Goal: Task Accomplishment & Management: Use online tool/utility

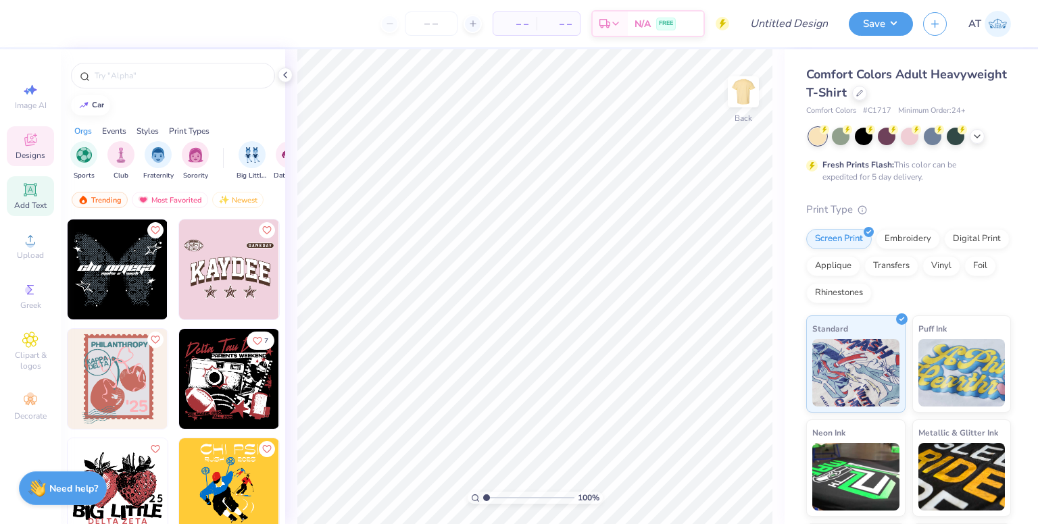
click at [24, 203] on span "Add Text" at bounding box center [30, 205] width 32 height 11
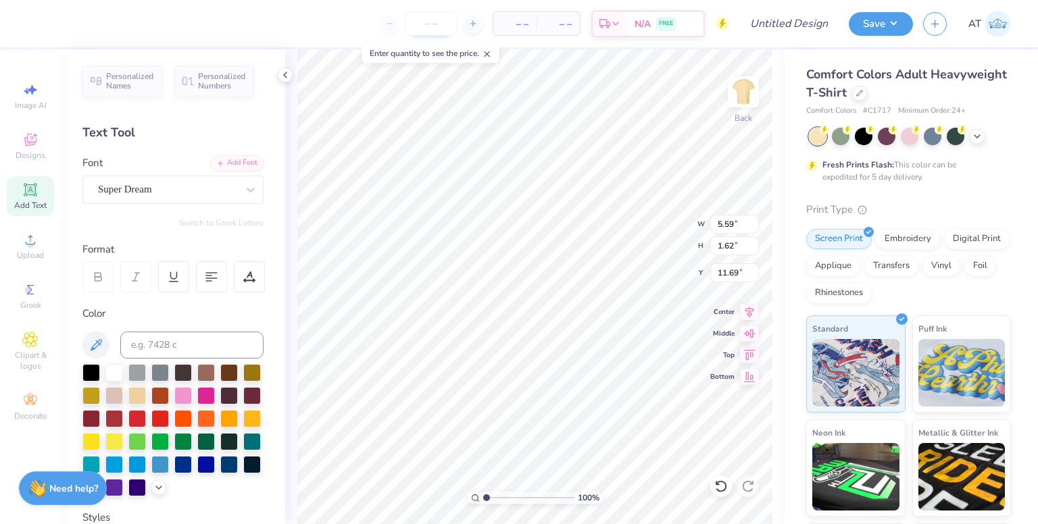
click at [435, 16] on input "number" at bounding box center [431, 23] width 53 height 24
click at [789, 22] on input "Design Title" at bounding box center [805, 23] width 66 height 27
type input "test"
click at [859, 20] on button "Save" at bounding box center [880, 22] width 64 height 24
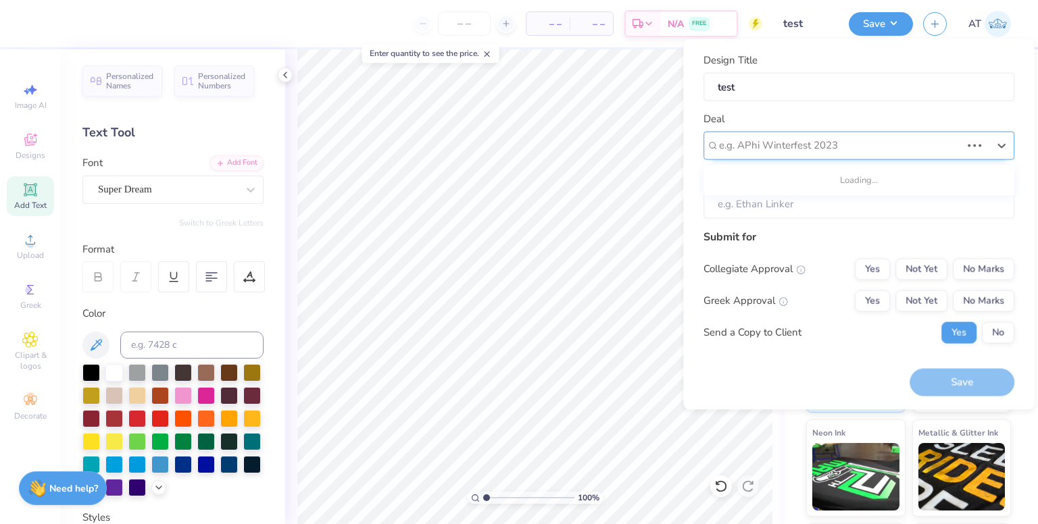
click at [787, 135] on div "e.g. APhi Winterfest 2023" at bounding box center [839, 145] width 245 height 21
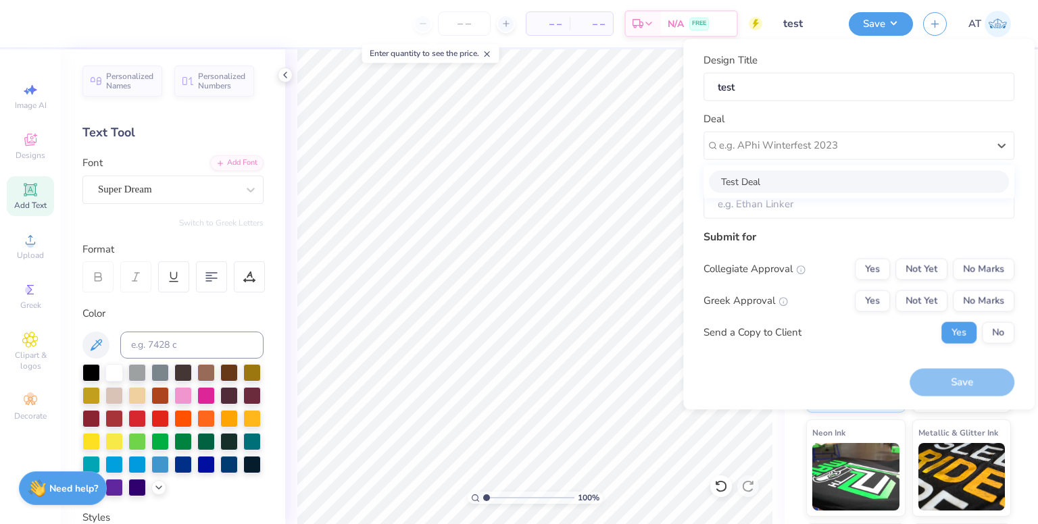
click at [776, 178] on div "Test Deal" at bounding box center [859, 181] width 300 height 22
type input "Abraham Patrick"
click at [883, 263] on button "Yes" at bounding box center [871, 269] width 35 height 22
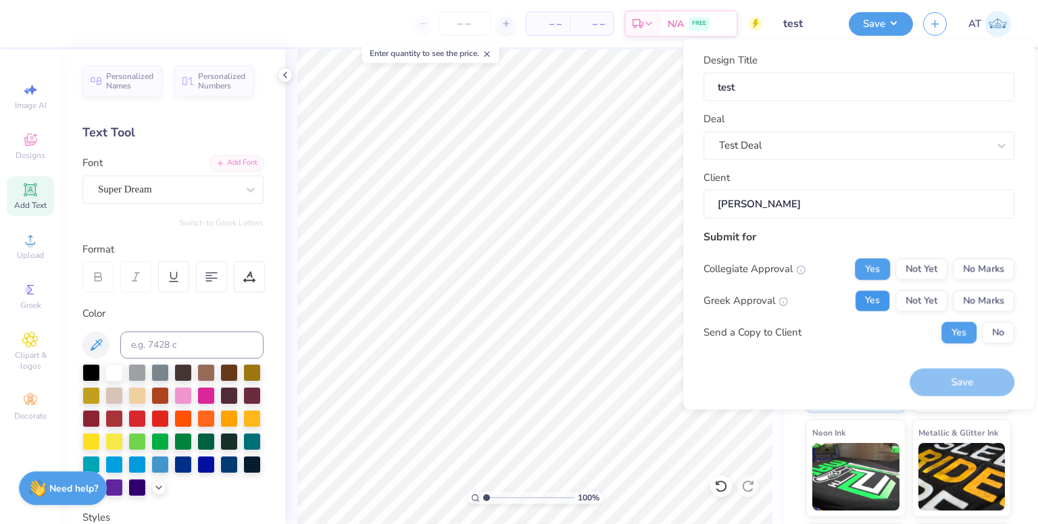
click at [876, 291] on button "Yes" at bounding box center [871, 301] width 35 height 22
click at [479, 13] on input "number" at bounding box center [464, 23] width 53 height 24
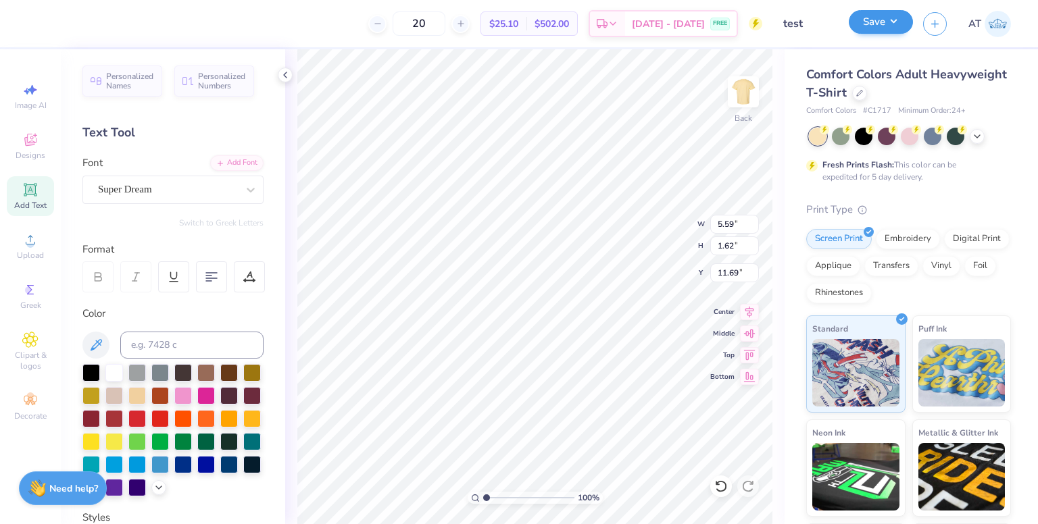
type input "20"
click at [901, 28] on button "Save" at bounding box center [880, 22] width 64 height 24
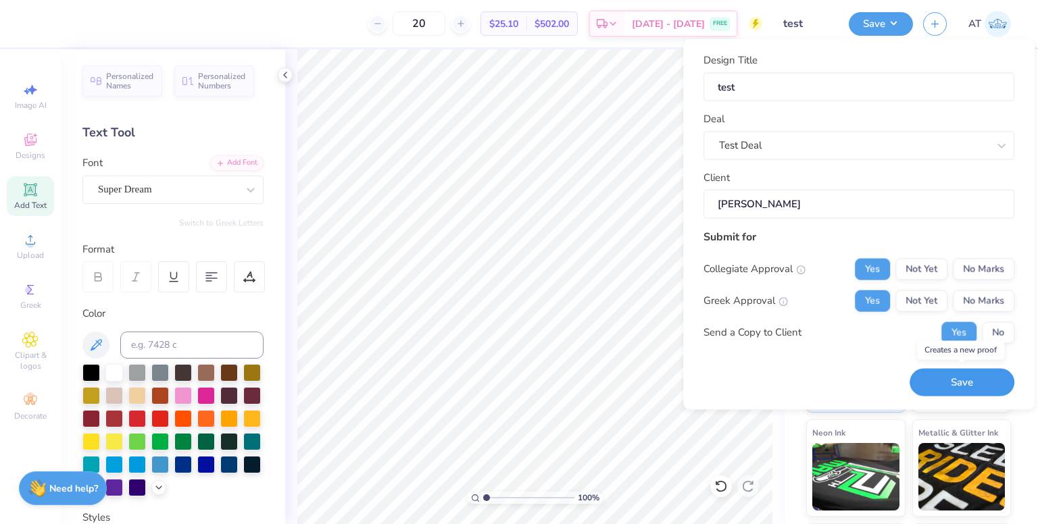
click at [947, 379] on button "Save" at bounding box center [961, 383] width 105 height 28
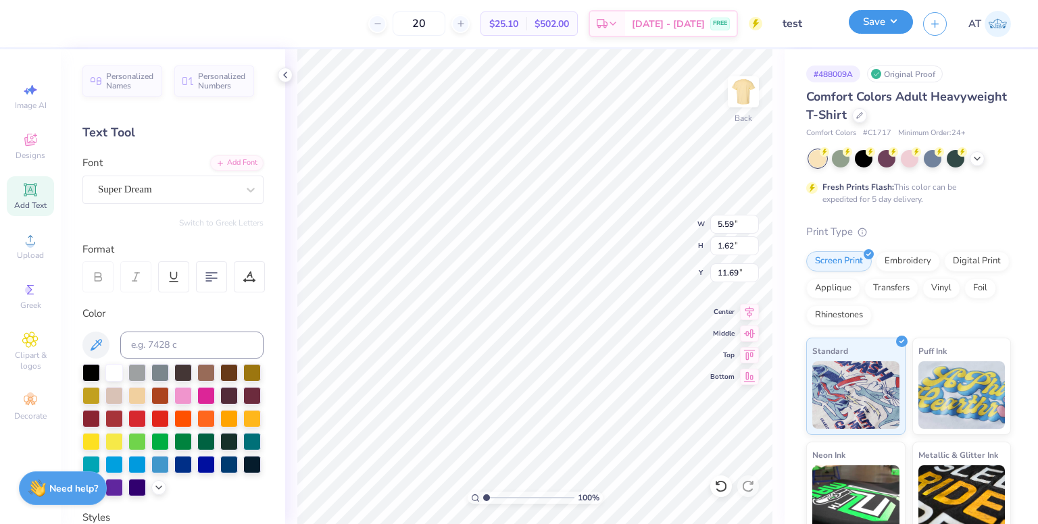
click at [886, 11] on button "Save" at bounding box center [880, 22] width 64 height 24
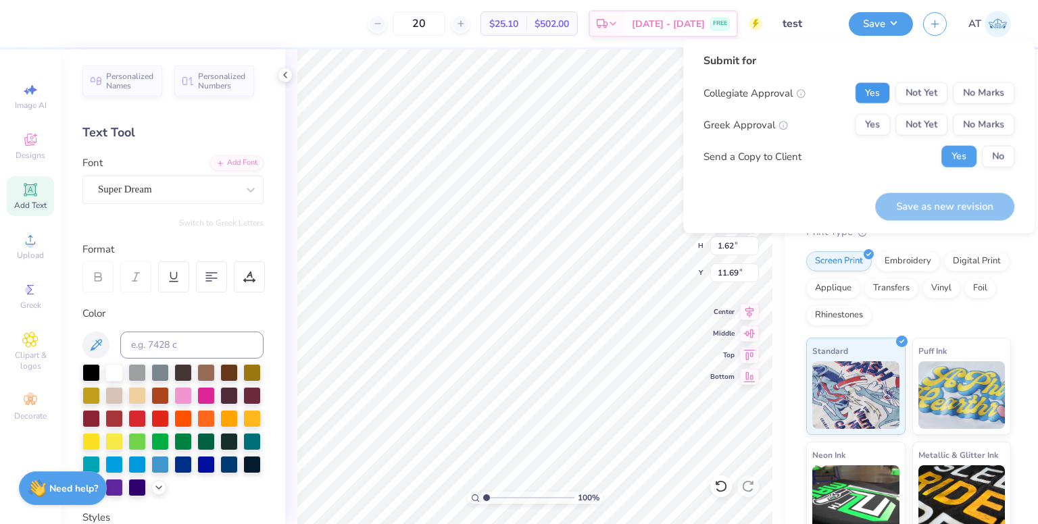
click at [878, 97] on button "Yes" at bounding box center [871, 93] width 35 height 22
click at [877, 115] on button "Yes" at bounding box center [871, 125] width 35 height 22
click at [839, 83] on div "Collegiate Approval Yes Not Yet No Marks" at bounding box center [858, 93] width 311 height 22
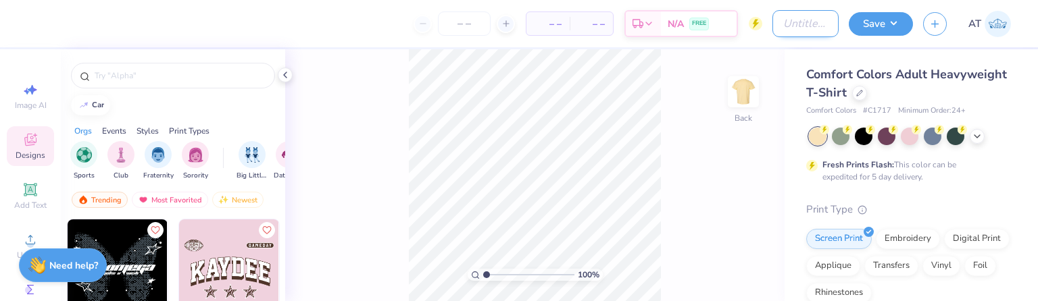
click at [750, 27] on div "– – Per Item – – Total Est. Delivery N/A FREE Design Title Save AT" at bounding box center [519, 23] width 1038 height 47
type input "test"
click at [856, 28] on button "Save" at bounding box center [880, 22] width 64 height 24
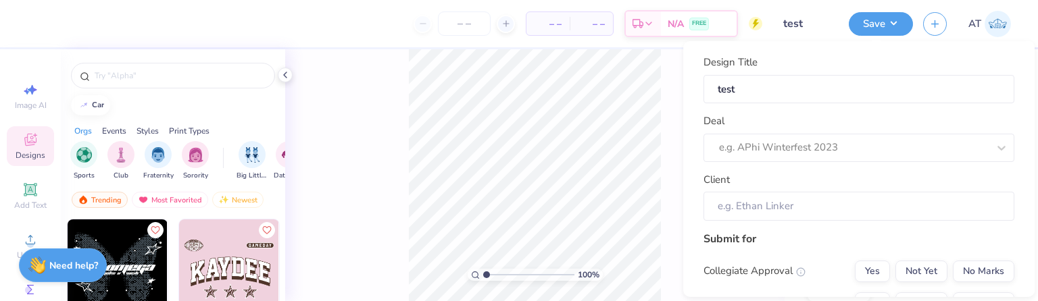
scroll to position [113, 0]
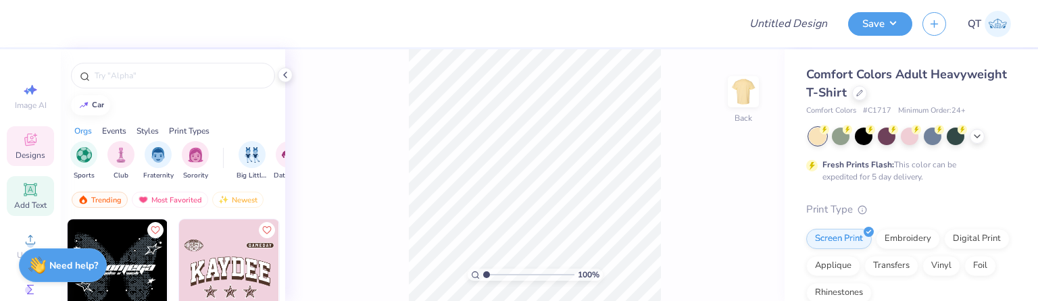
click at [25, 185] on icon at bounding box center [30, 189] width 10 height 10
